Goal: Find contact information: Find contact information

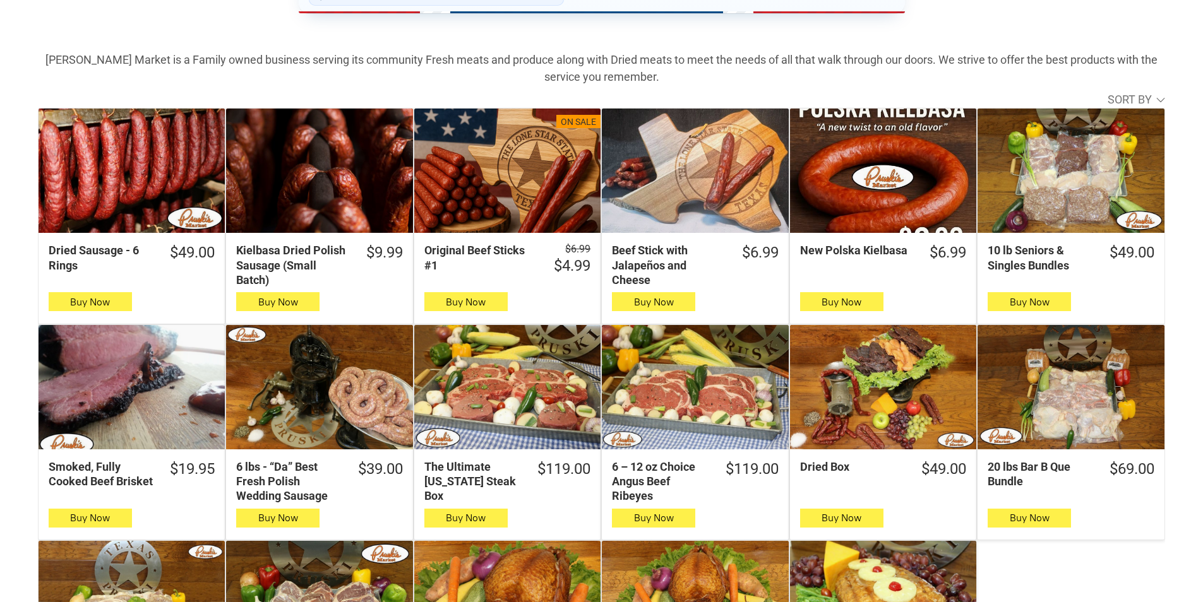
scroll to position [379, 0]
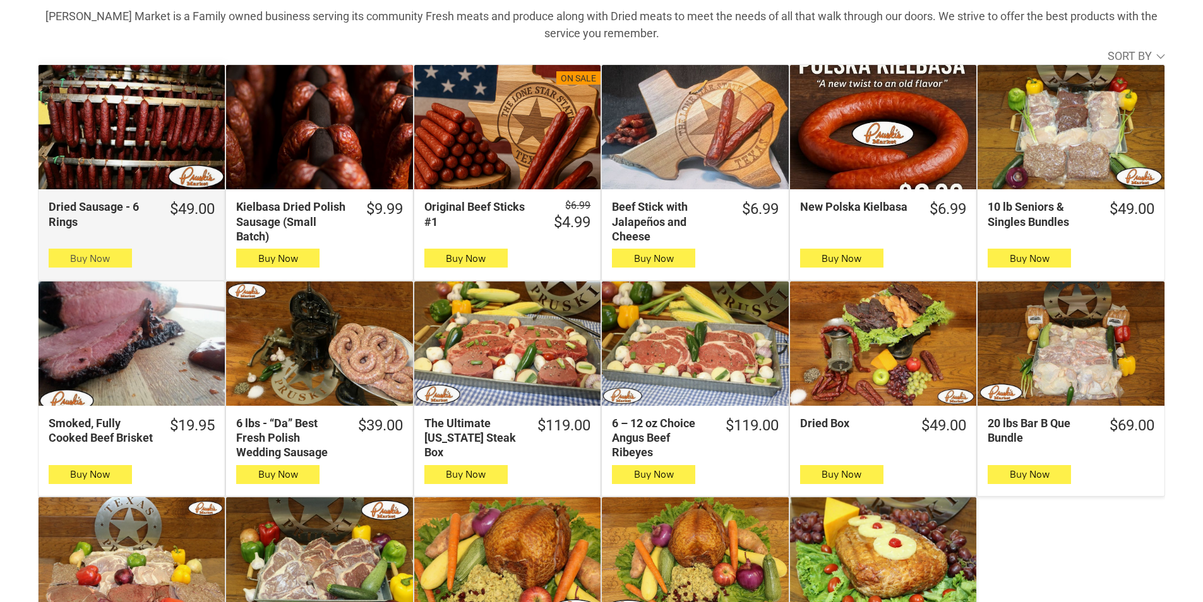
click at [98, 261] on span "button" at bounding box center [90, 258] width 18 height 18
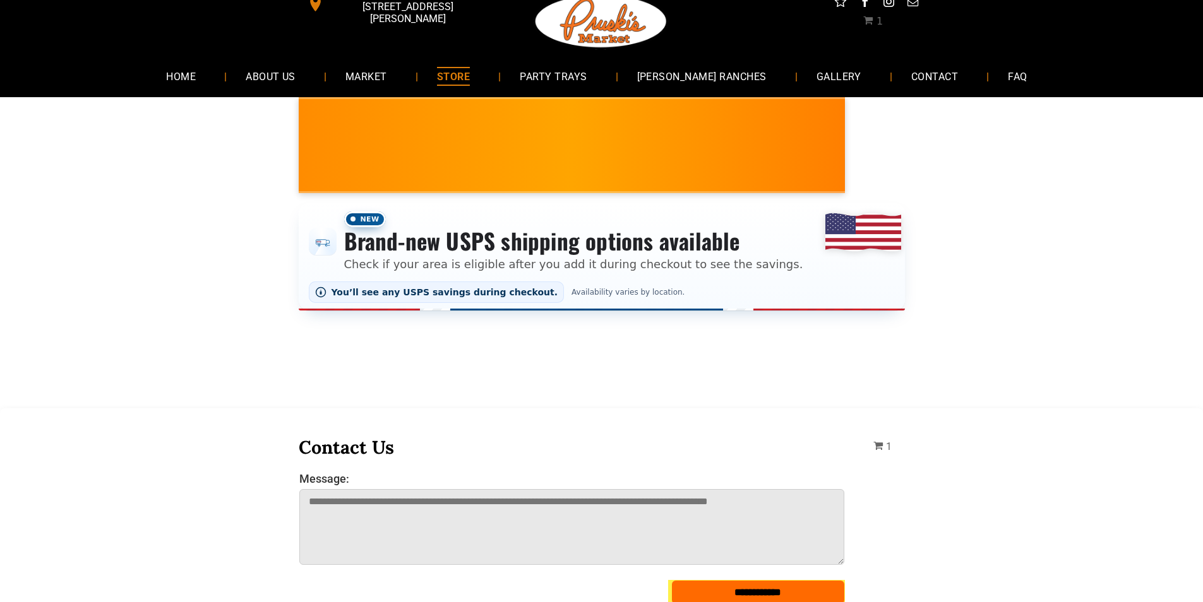
scroll to position [0, 0]
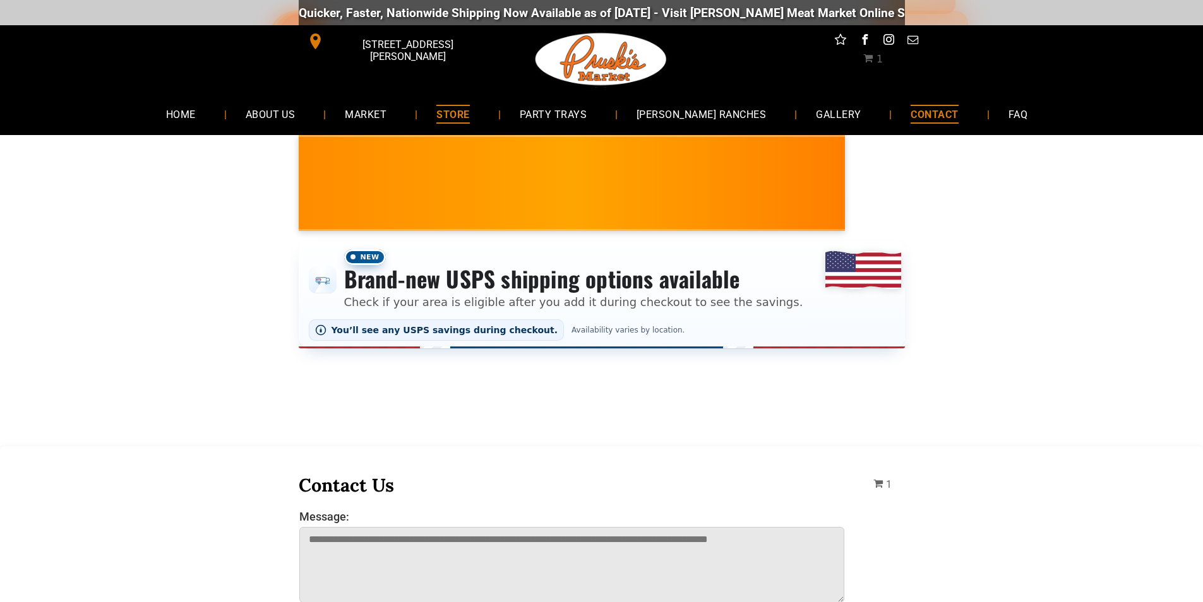
click at [910, 107] on span "CONTACT" at bounding box center [933, 114] width 47 height 18
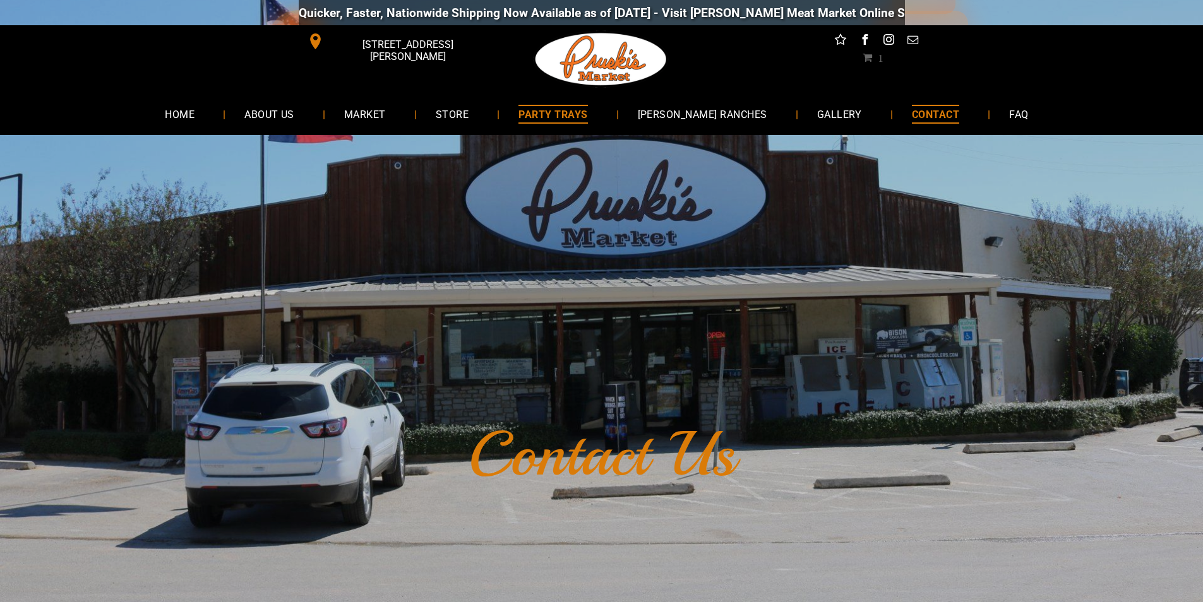
click at [559, 117] on span "PARTY TRAYS" at bounding box center [552, 114] width 69 height 18
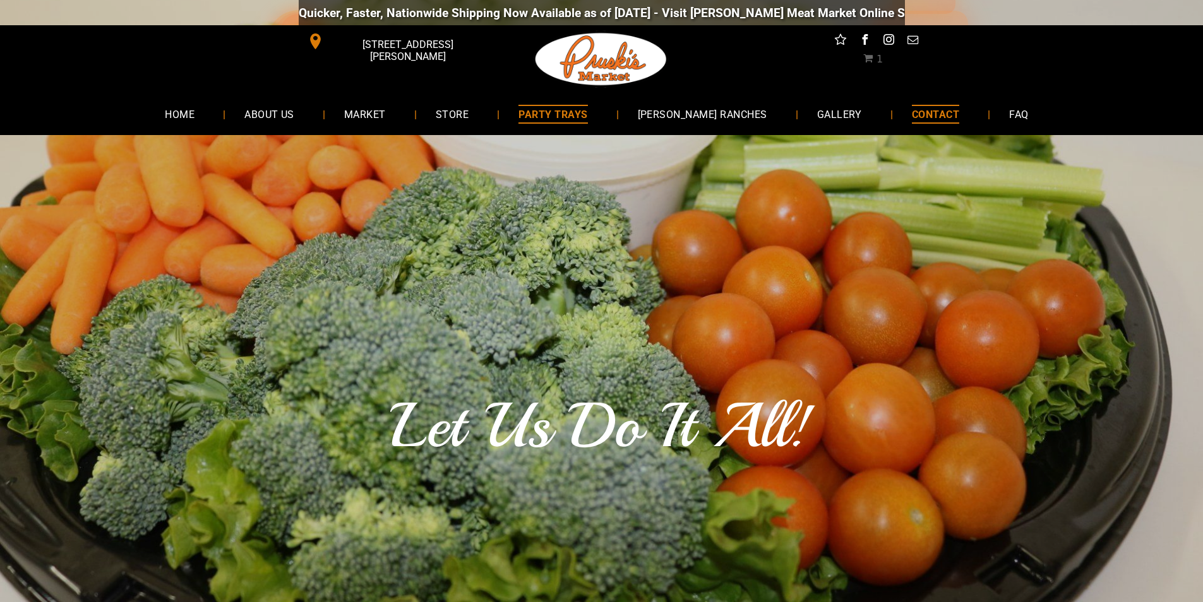
click at [912, 118] on span "CONTACT" at bounding box center [935, 114] width 47 height 18
